Goal: Find specific page/section: Find specific page/section

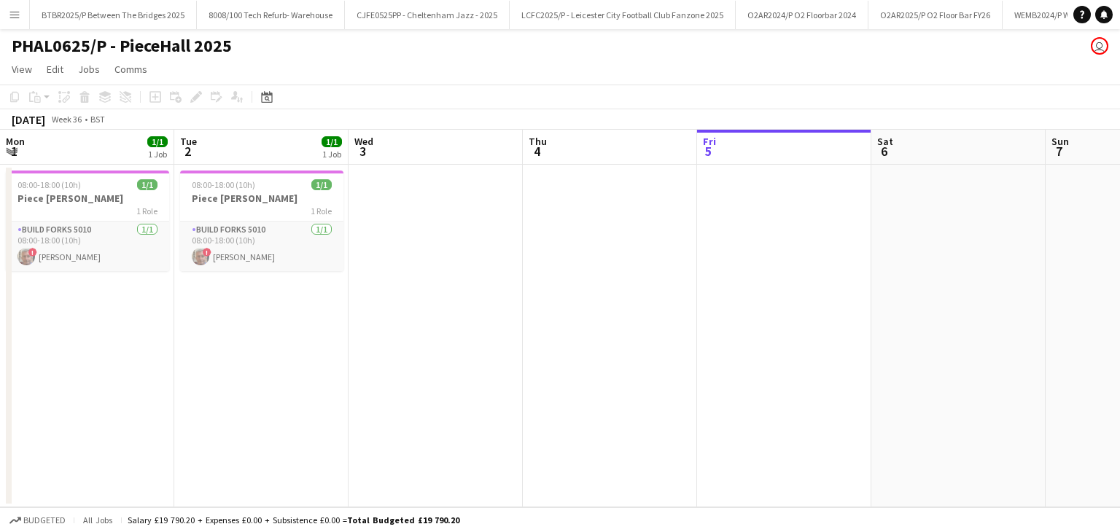
scroll to position [0, 297]
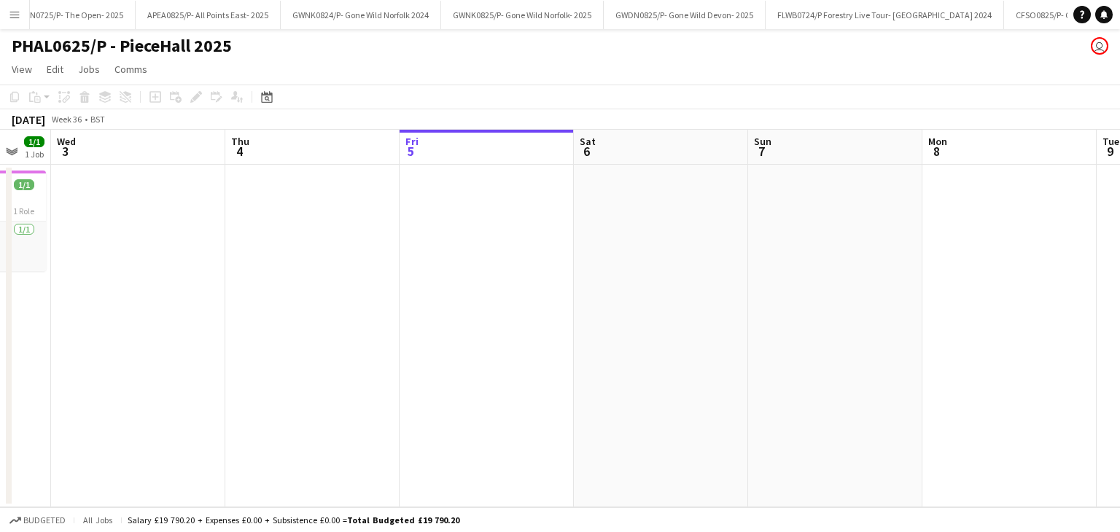
click at [13, 15] on app-icon "Menu" at bounding box center [15, 15] width 12 height 12
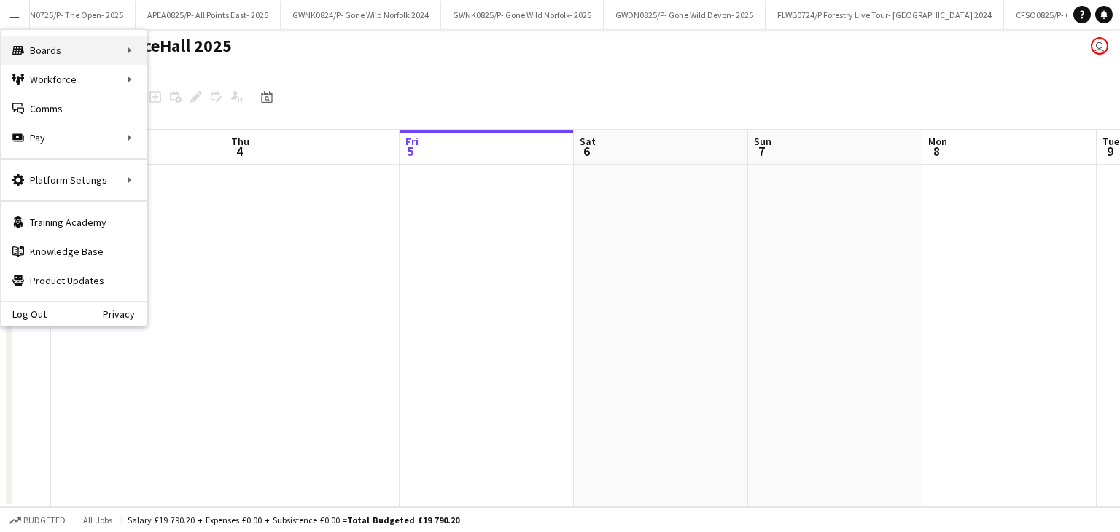
click at [94, 55] on div "Boards Boards" at bounding box center [74, 50] width 146 height 29
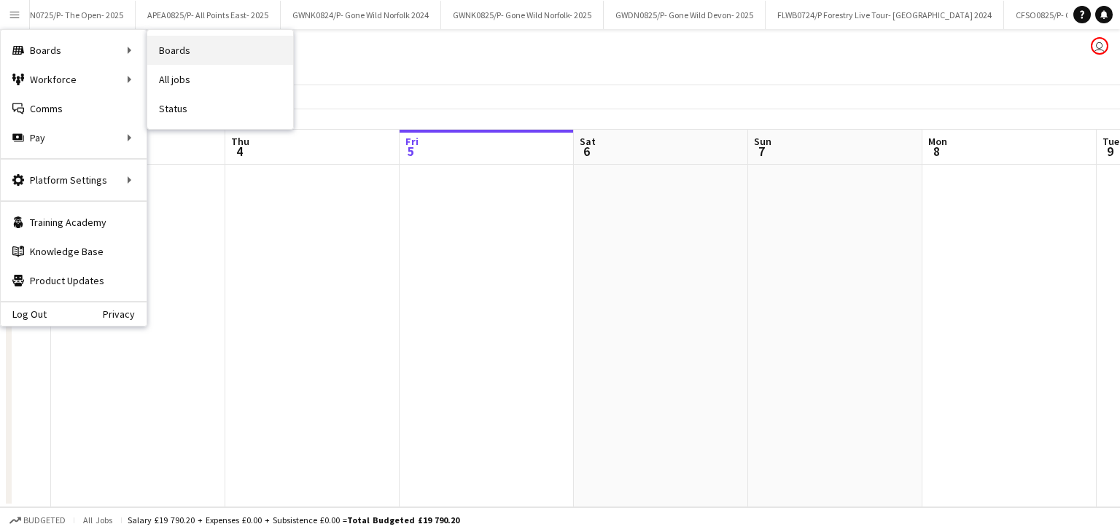
click at [184, 47] on link "Boards" at bounding box center [220, 50] width 146 height 29
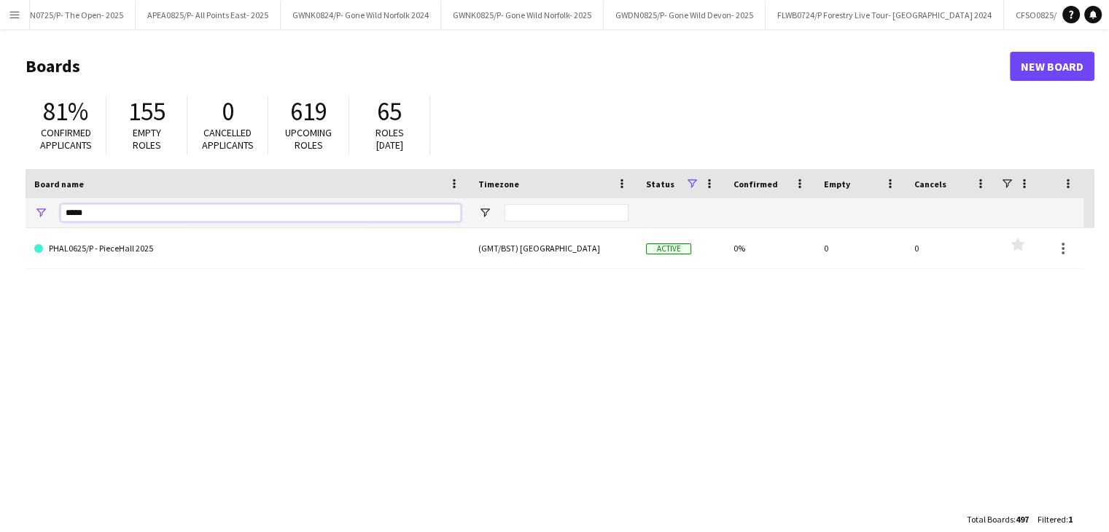
drag, startPoint x: 127, startPoint y: 212, endPoint x: 21, endPoint y: 212, distance: 105.7
click at [21, 212] on main "Boards New Board 81% Confirmed applicants 155 Empty roles 0 Cancelled applicant…" at bounding box center [554, 292] width 1109 height 526
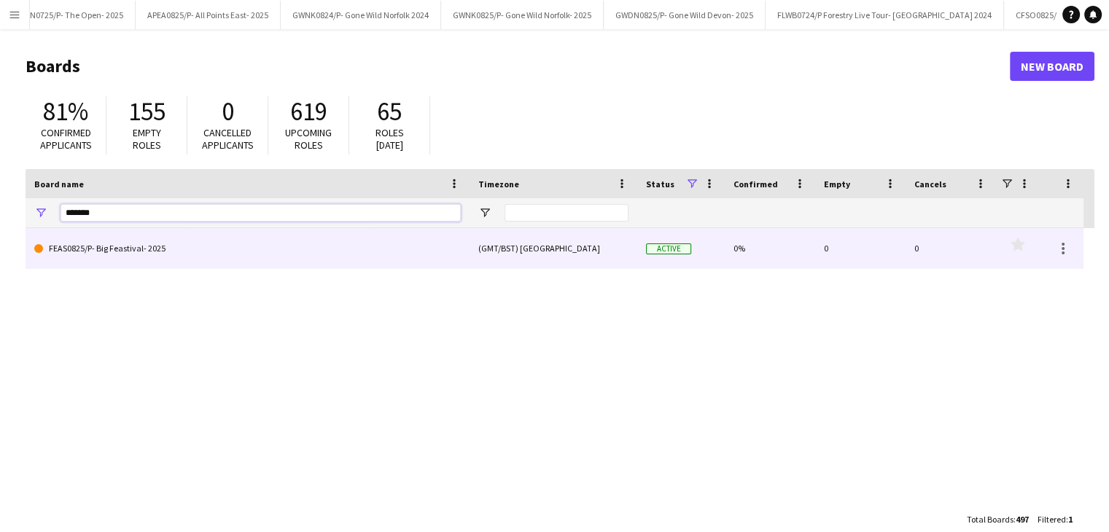
type input "*******"
click at [233, 247] on link "FEAS0825/P- Big Feastival- 2025" at bounding box center [247, 248] width 426 height 41
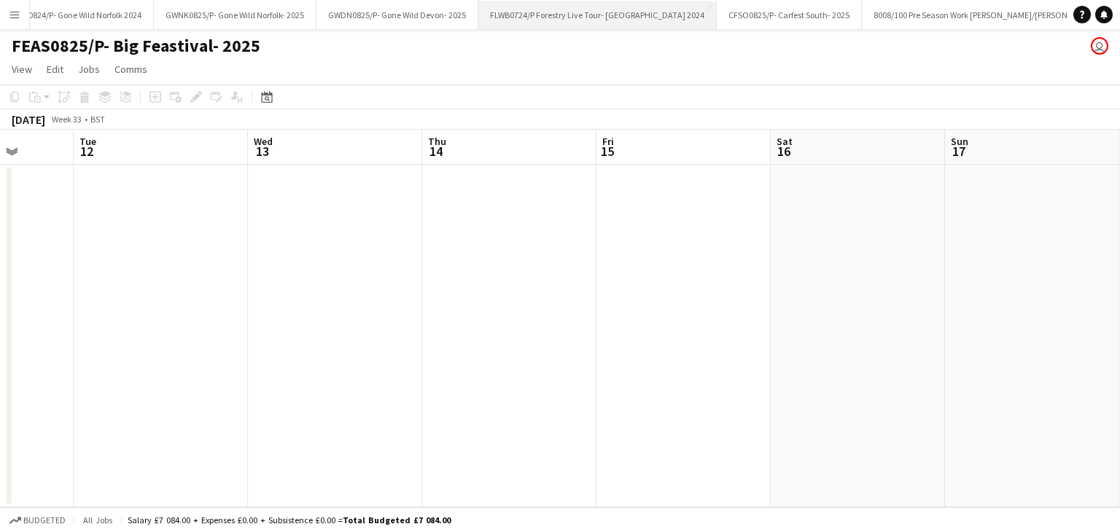
scroll to position [0, 448]
